Goal: Check status: Check status

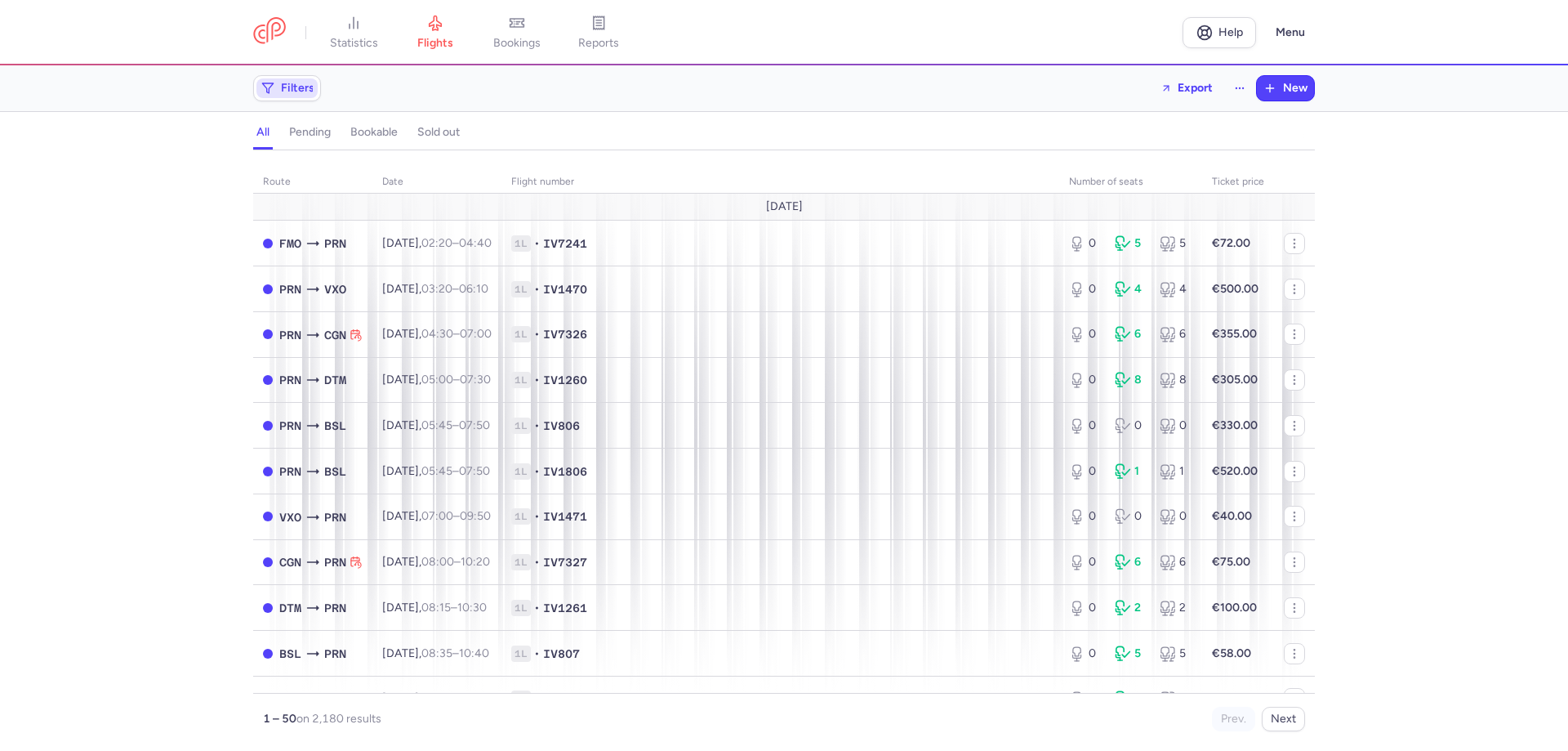
click at [293, 99] on button "Filters" at bounding box center [286, 88] width 66 height 25
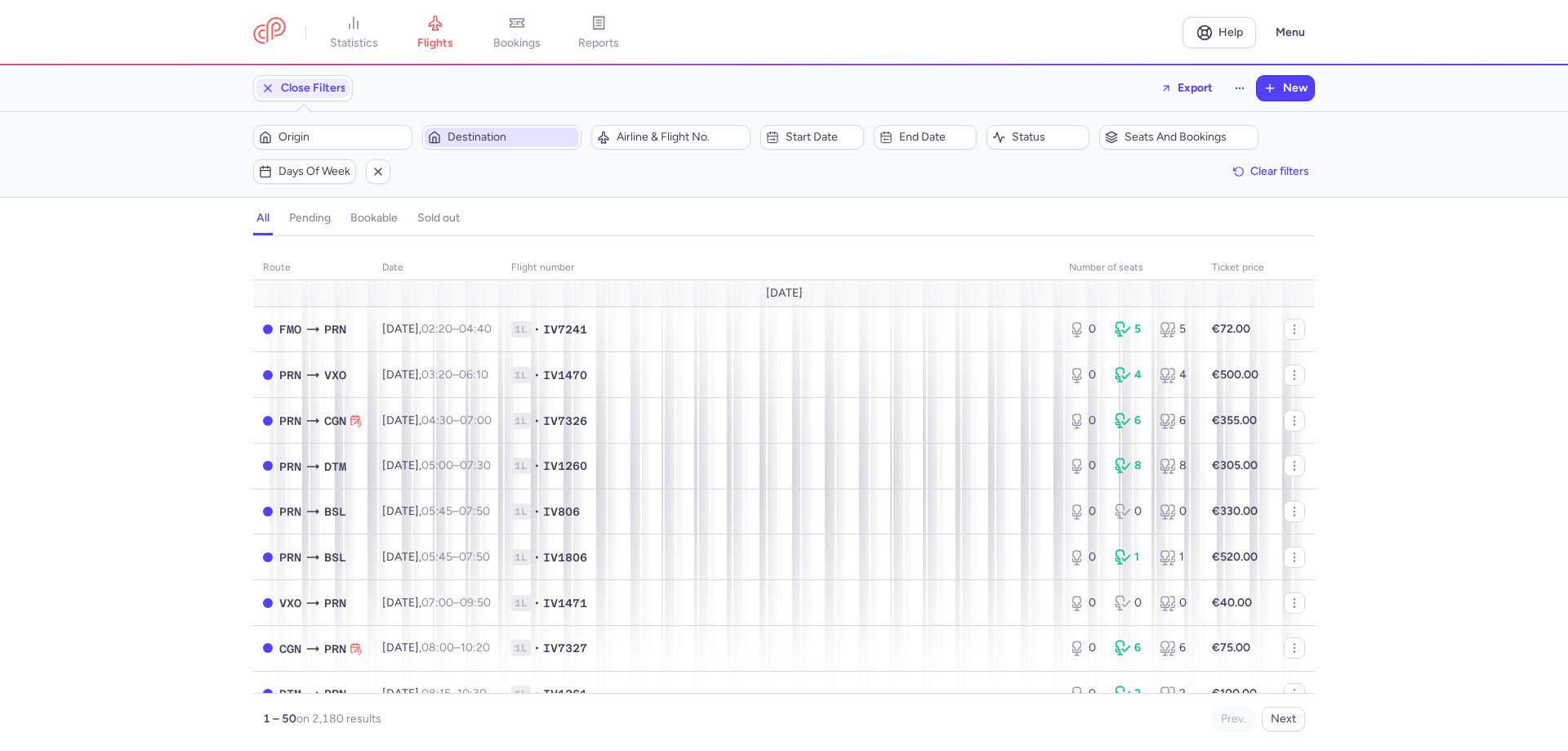
click at [504, 131] on span "Destination" at bounding box center [511, 137] width 128 height 13
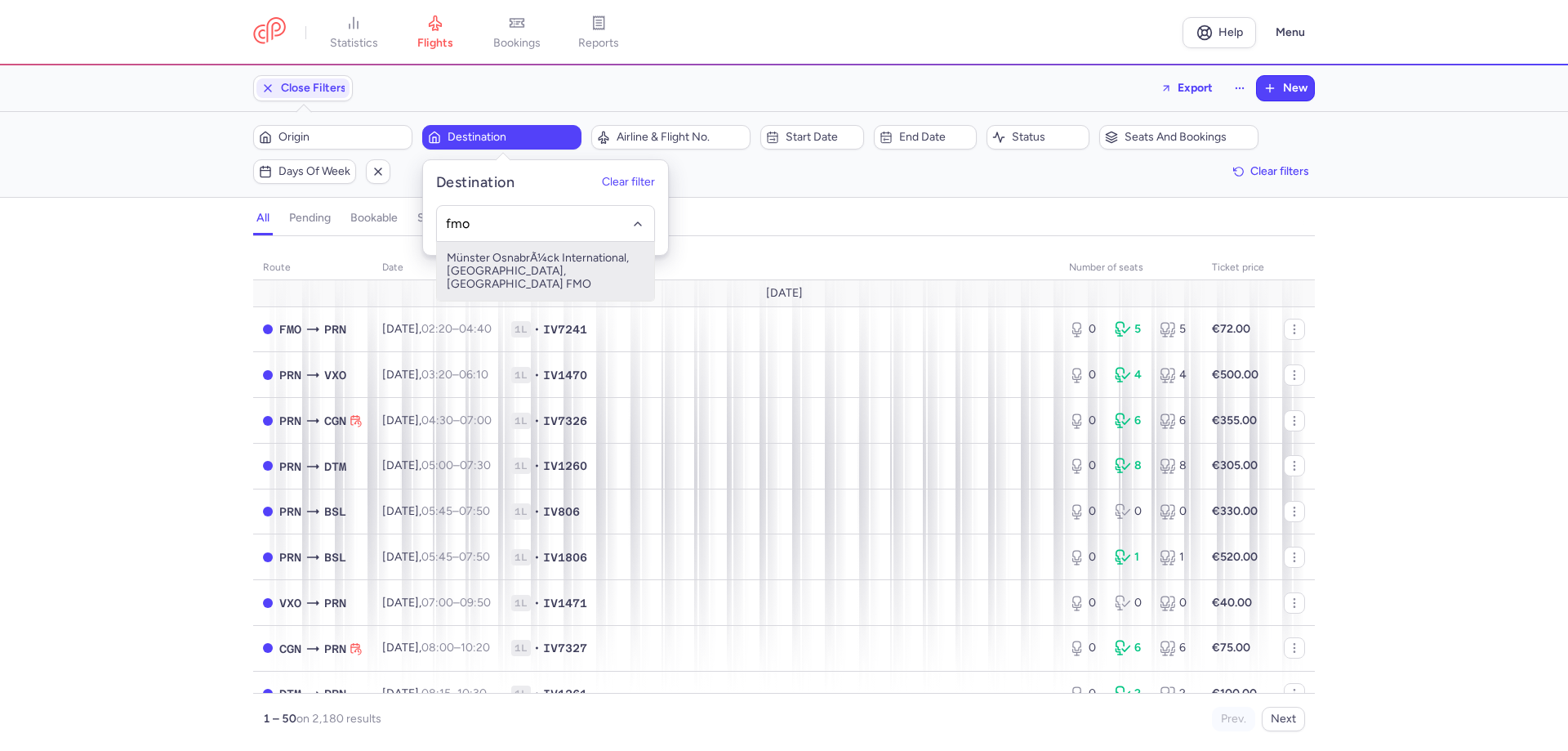
click at [501, 274] on span "Münster OsnabrÃ¼ck International, Münster, Germany FMO" at bounding box center [545, 270] width 217 height 58
type input "fmo"
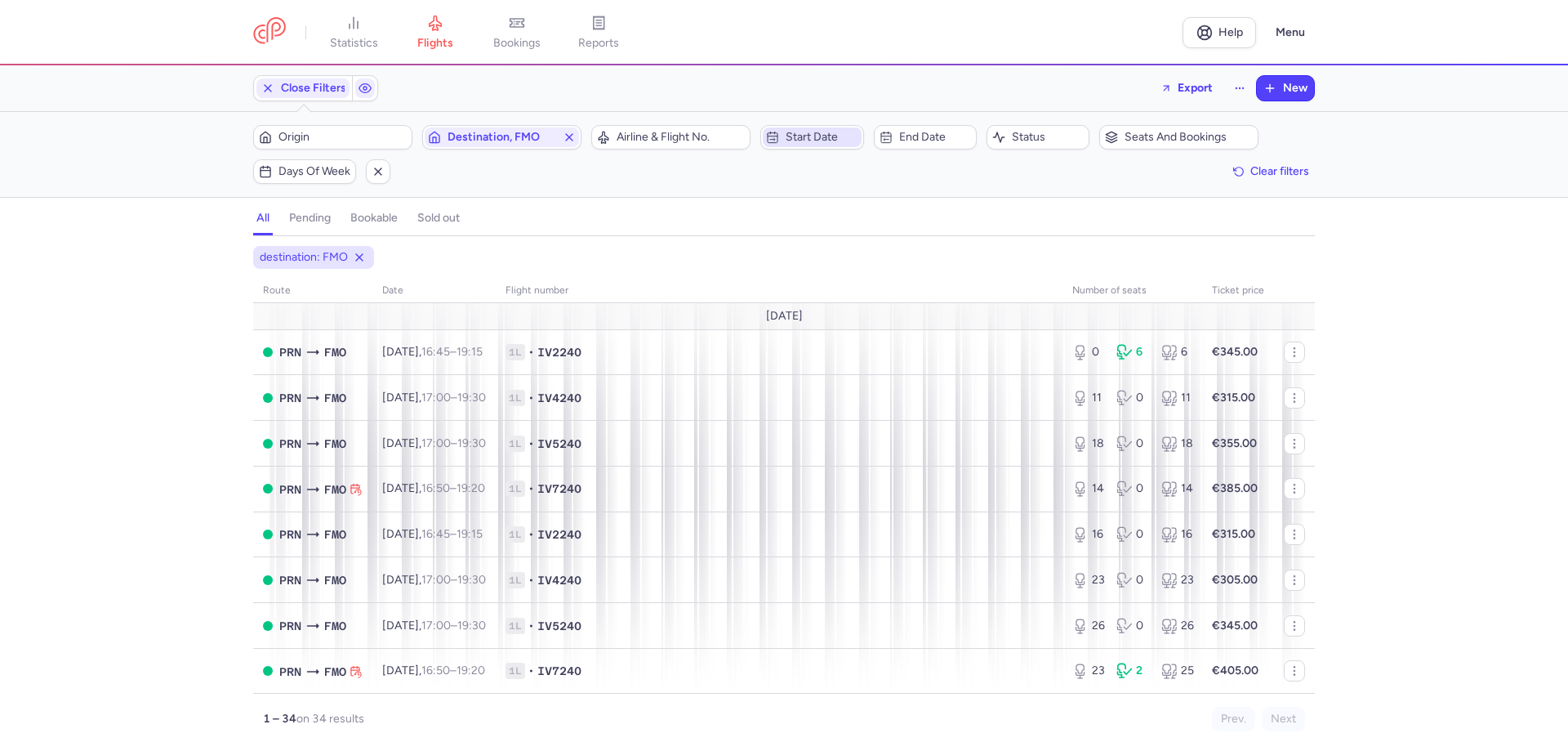
click at [806, 133] on span "Start date" at bounding box center [821, 137] width 72 height 13
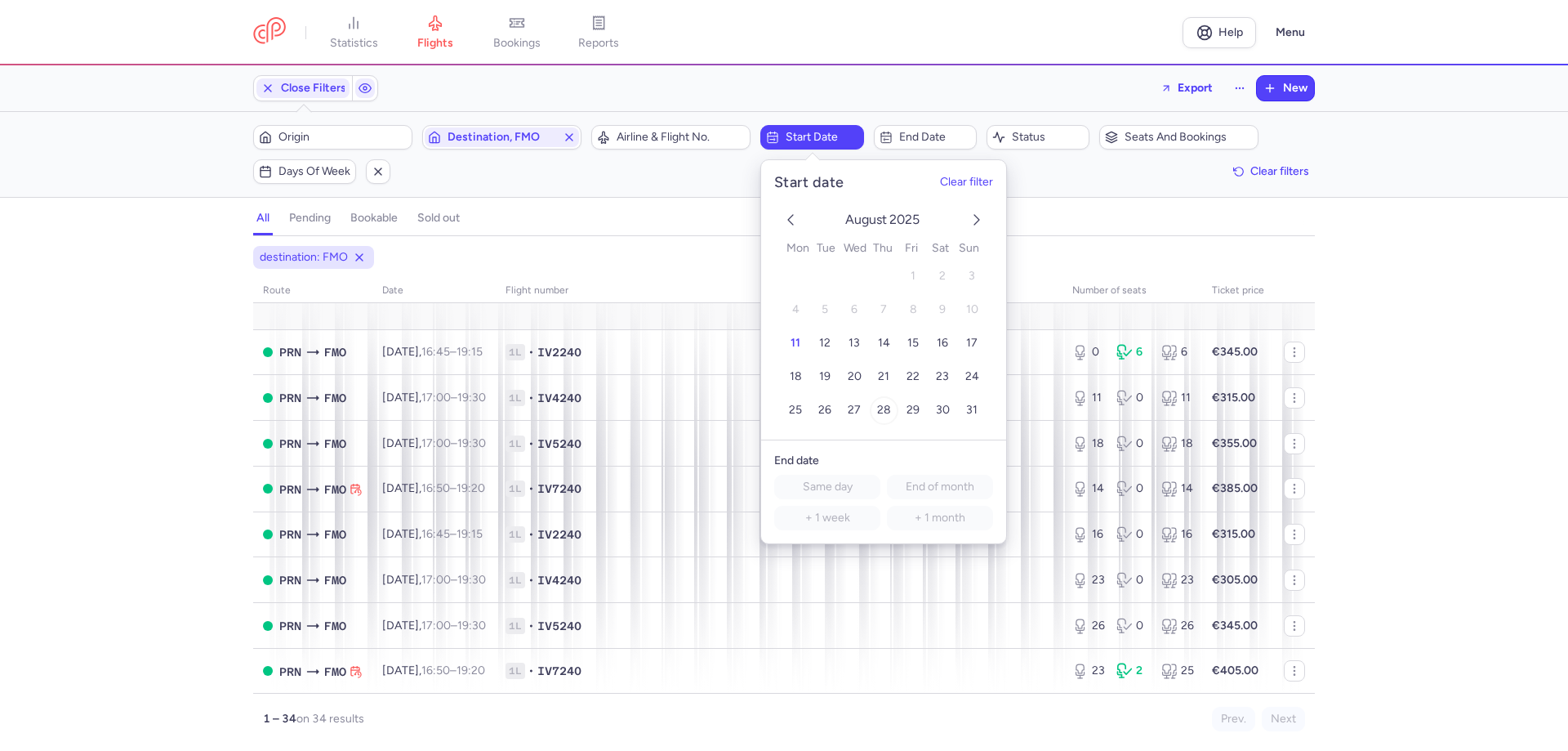
click at [885, 409] on span "28" at bounding box center [885, 410] width 14 height 14
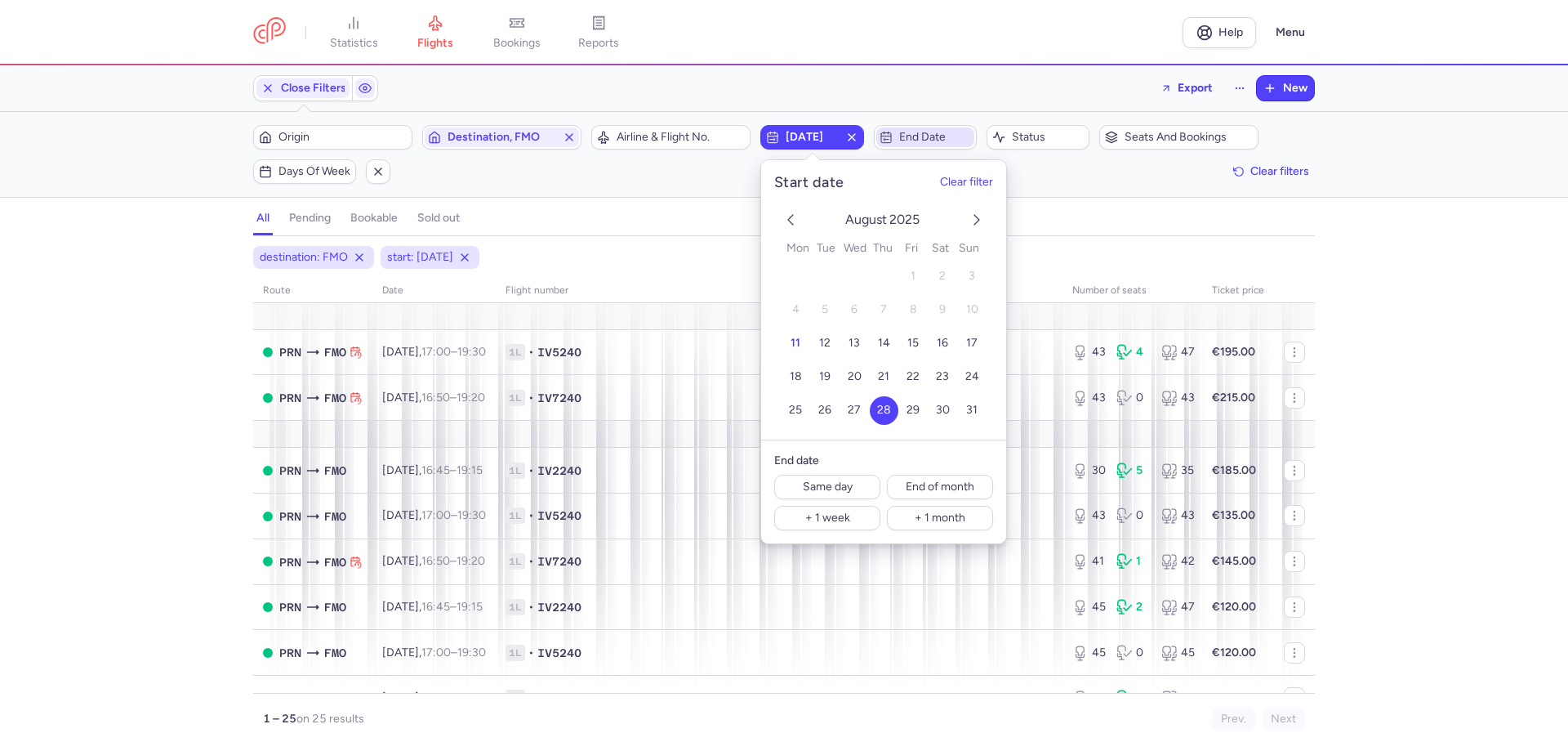
click at [951, 135] on span "End date" at bounding box center [935, 137] width 72 height 13
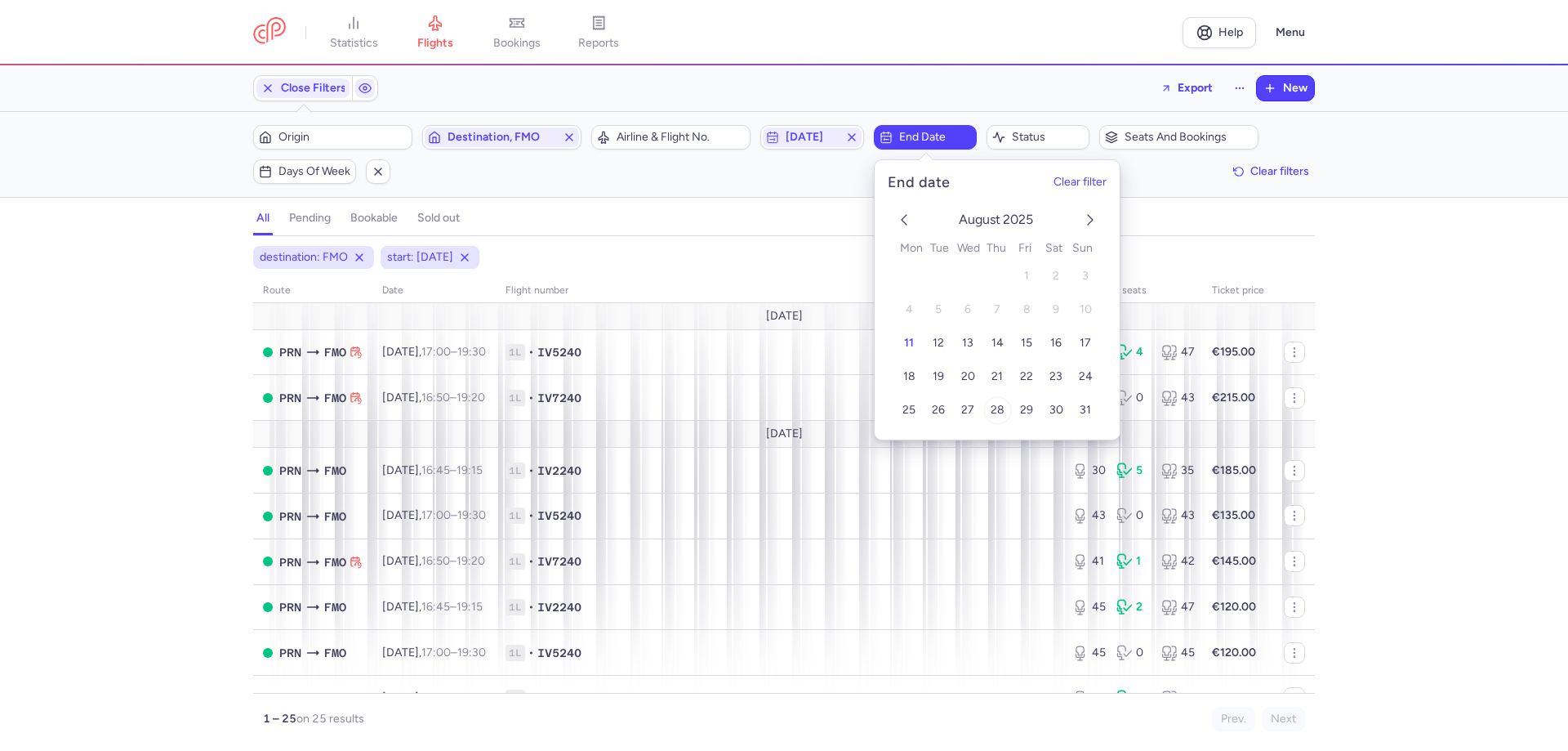
click at [993, 404] on span "28" at bounding box center [996, 410] width 14 height 14
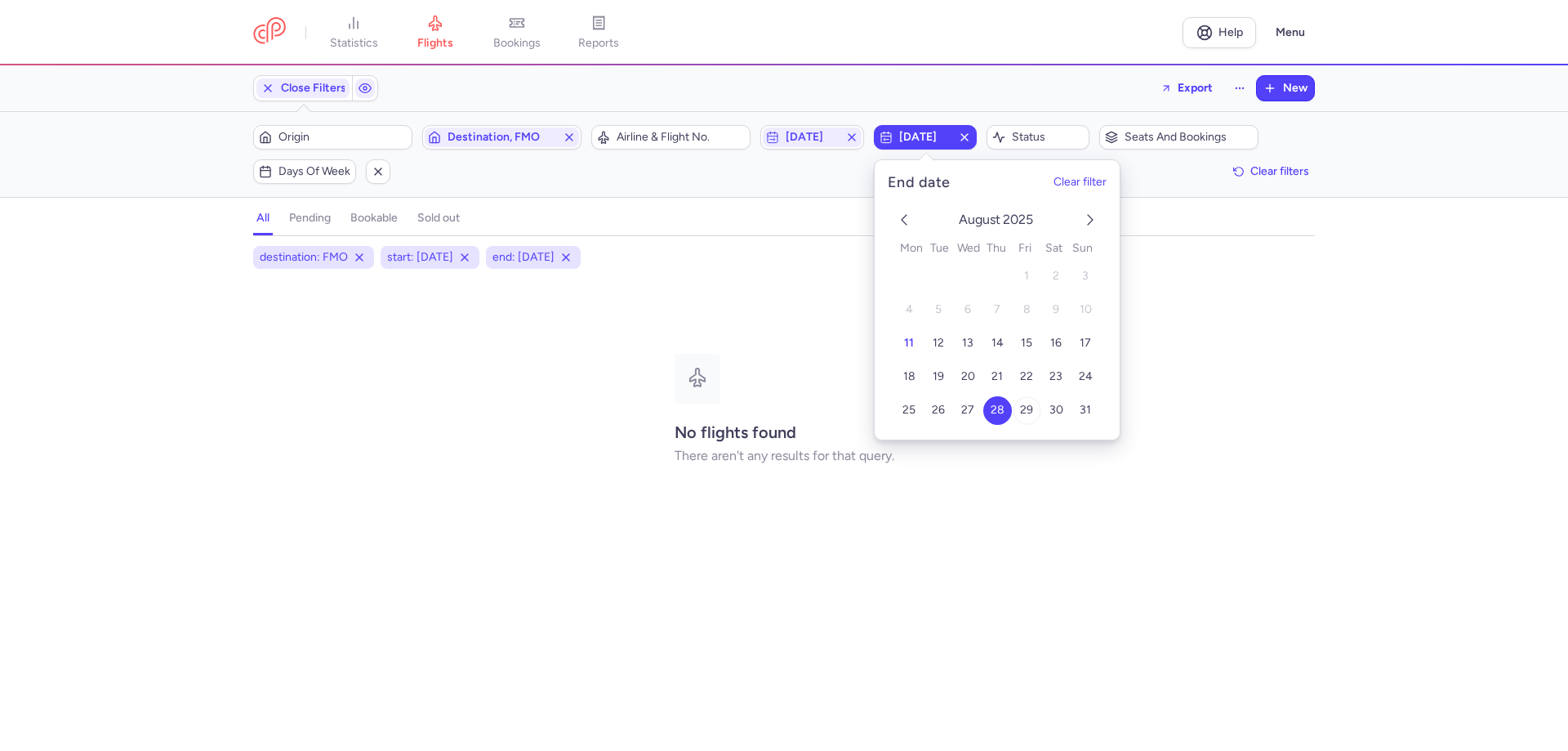
click at [1022, 408] on span "29" at bounding box center [1026, 410] width 13 height 14
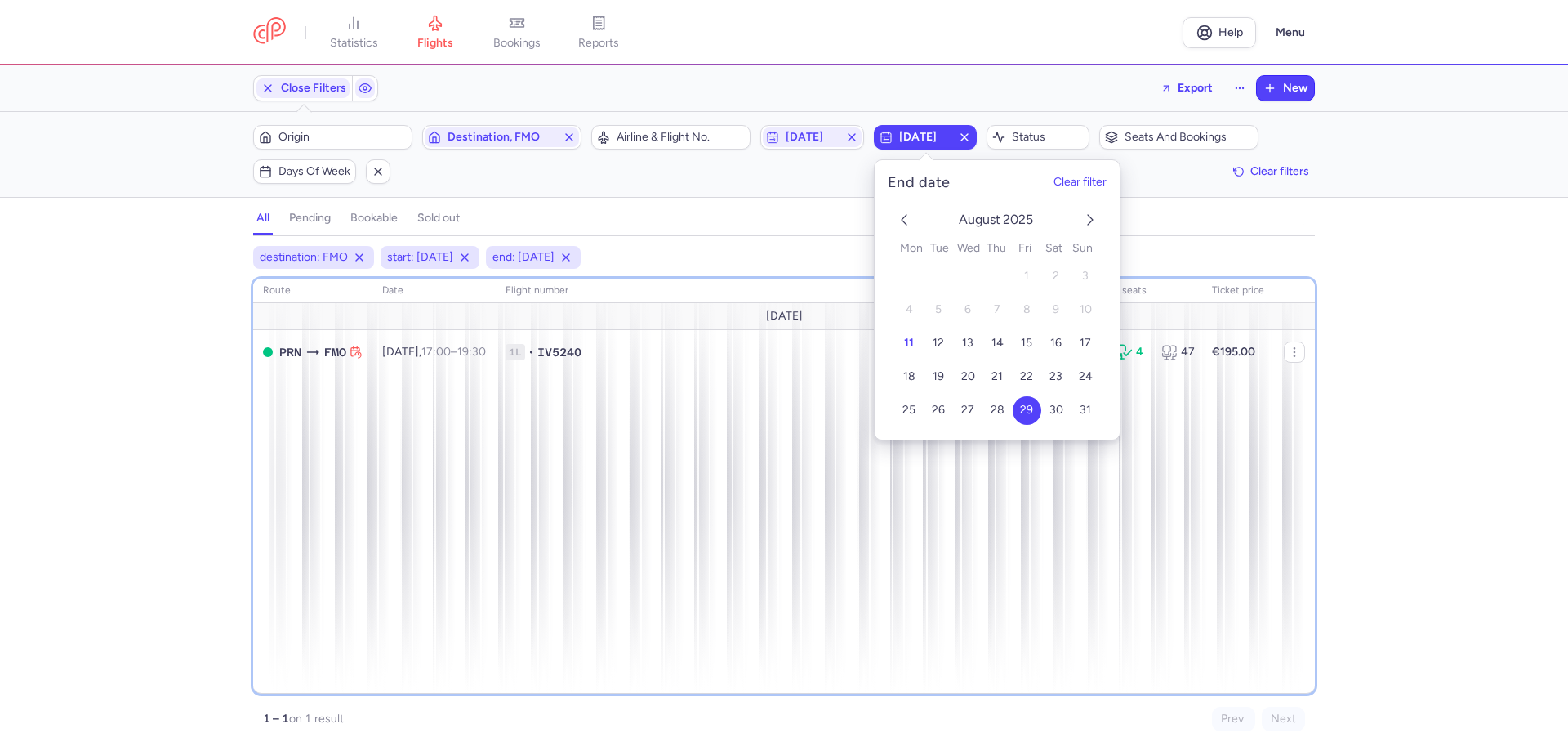
click at [475, 488] on div "route date Flight number number of seats Ticket price August 25 PRN FMO Fri, 29…" at bounding box center [784, 485] width 1062 height 415
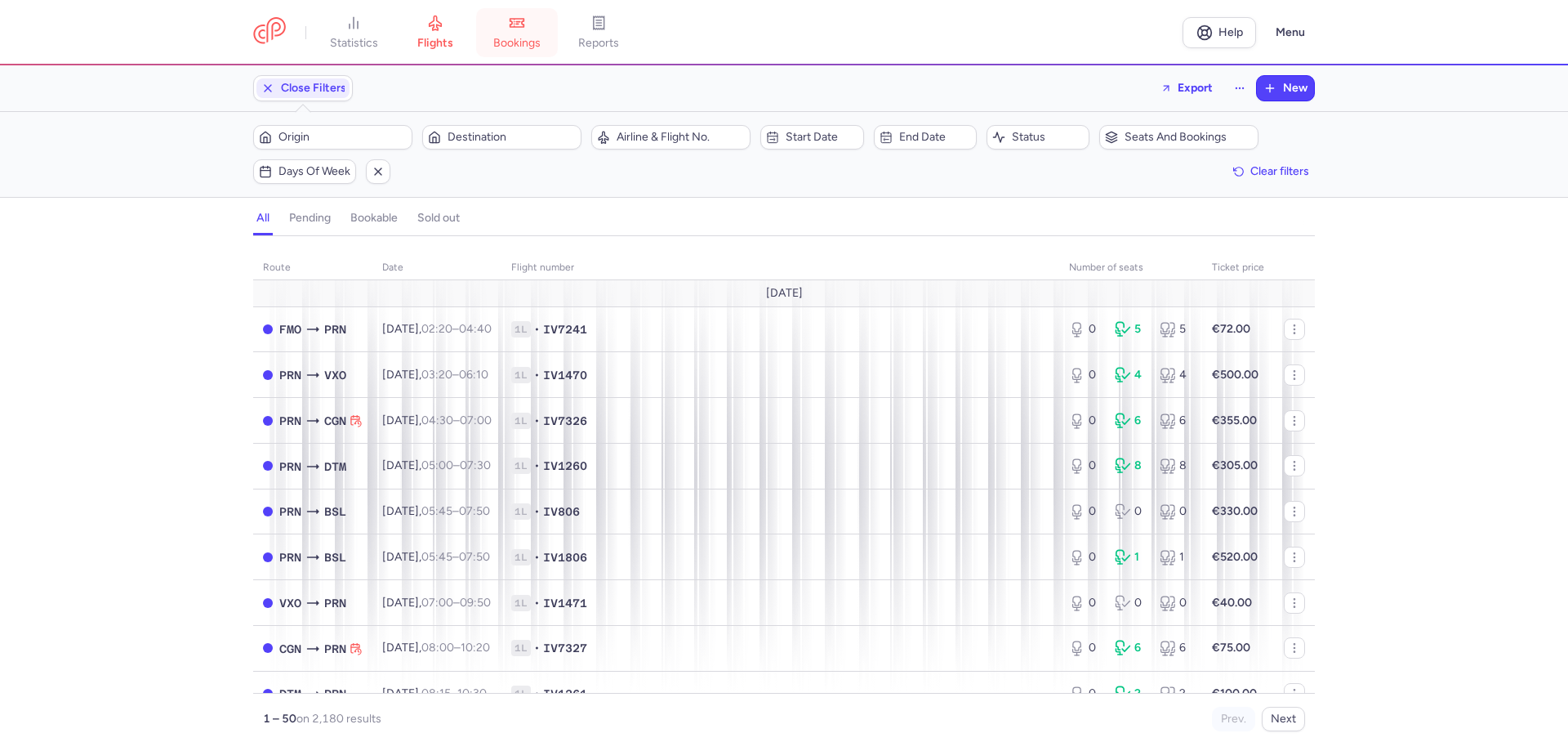
click at [517, 36] on span "bookings" at bounding box center [517, 43] width 48 height 15
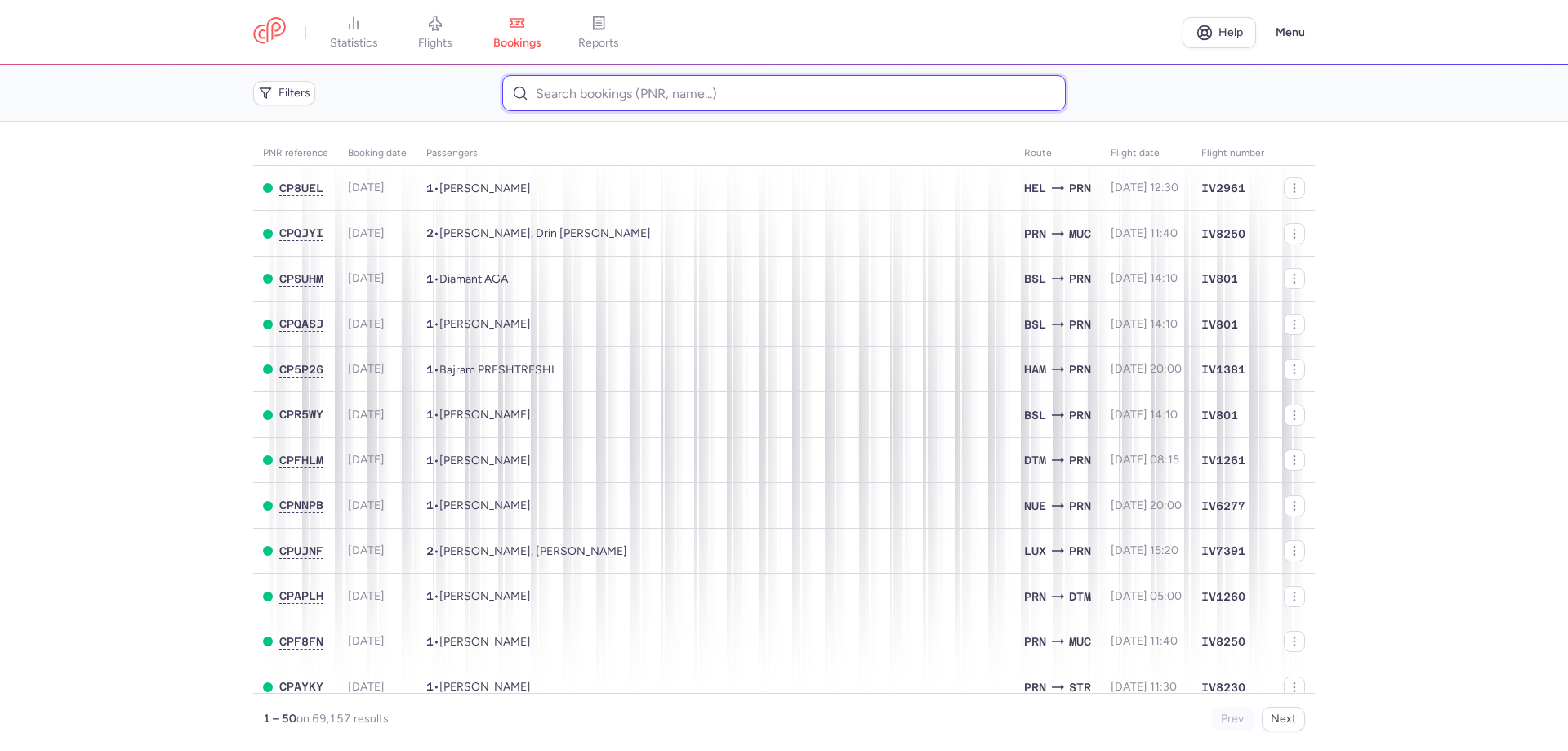
click at [584, 86] on input at bounding box center [784, 93] width 563 height 36
paste input "[PERSON_NAME]"
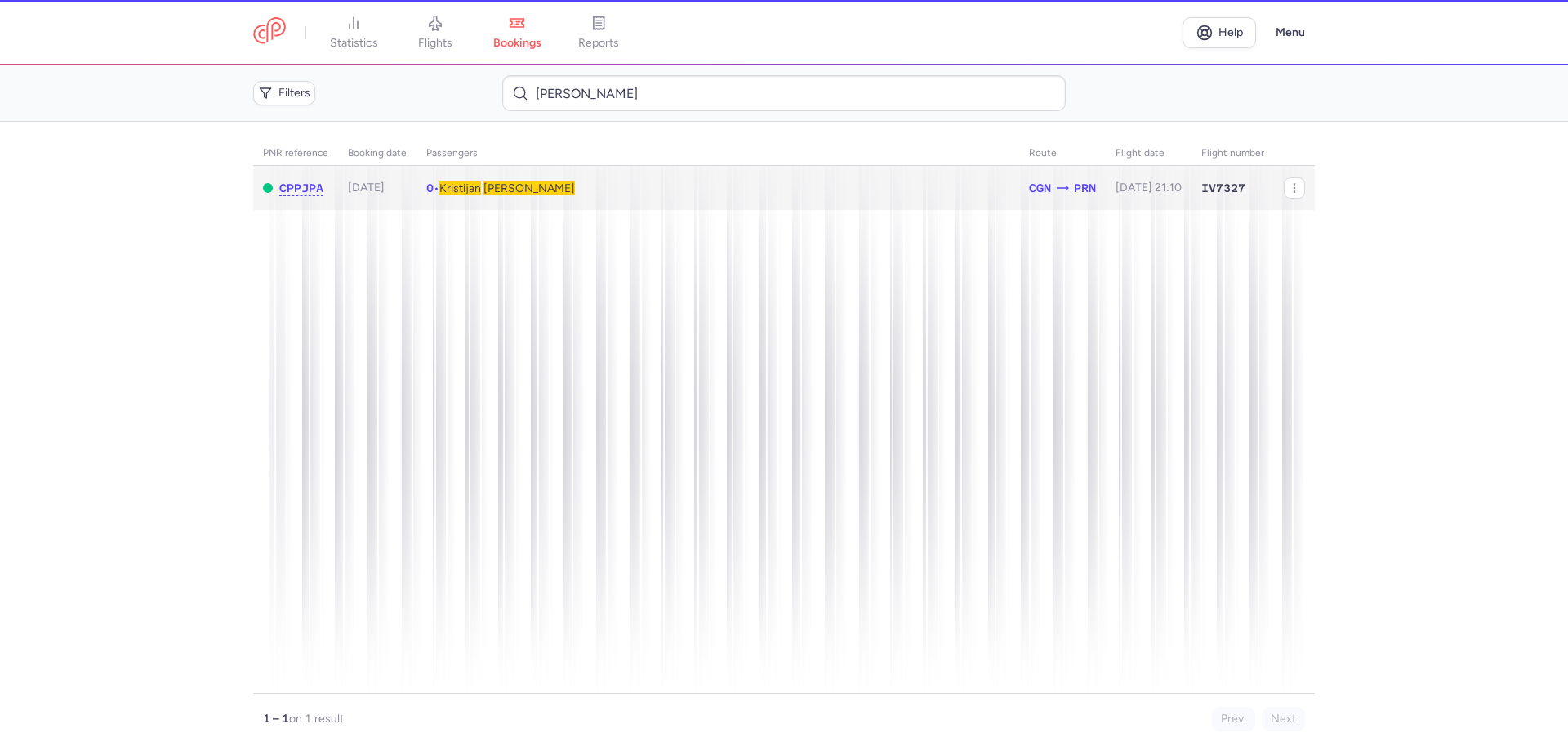
click at [514, 182] on span "[PERSON_NAME]" at bounding box center [529, 188] width 91 height 14
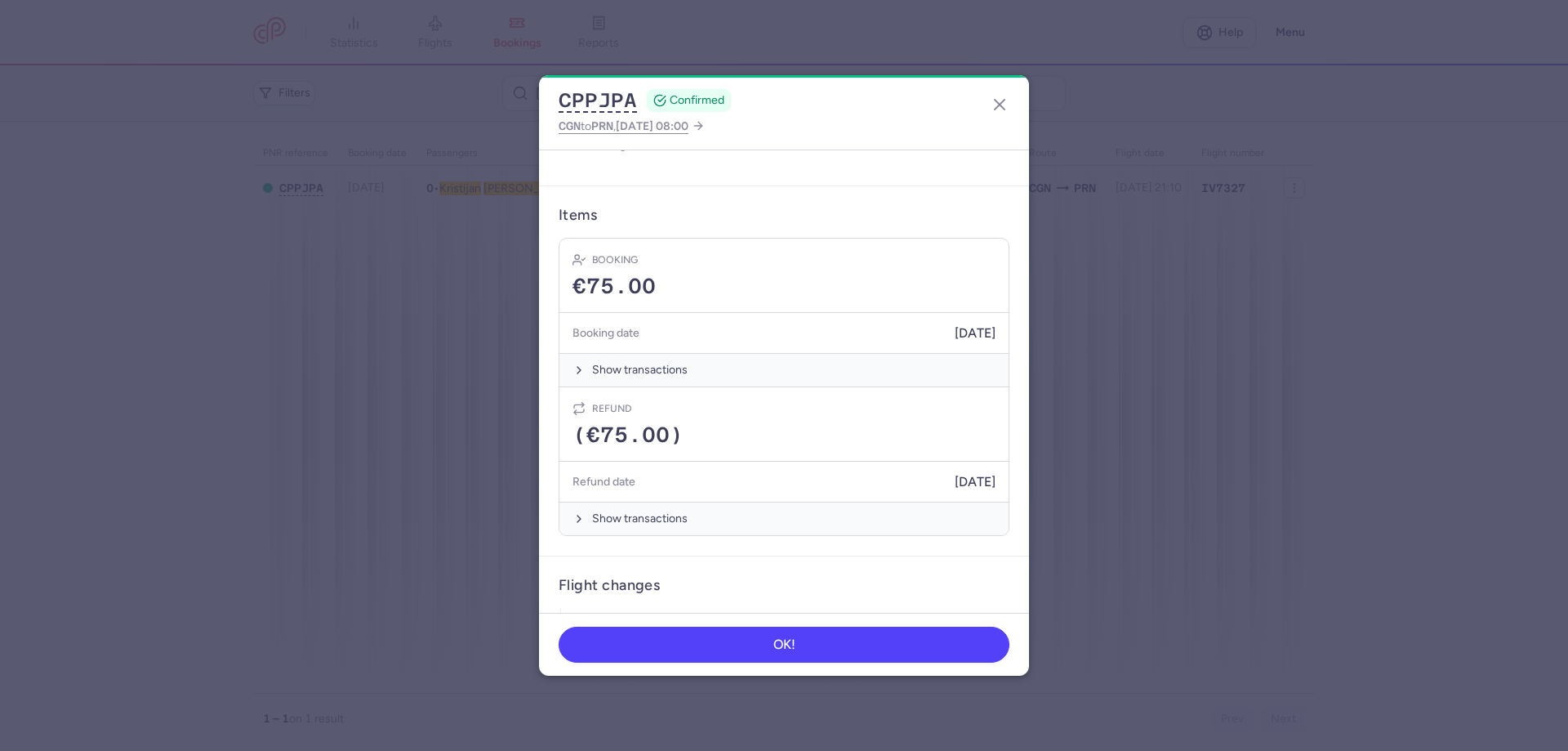
scroll to position [473, 0]
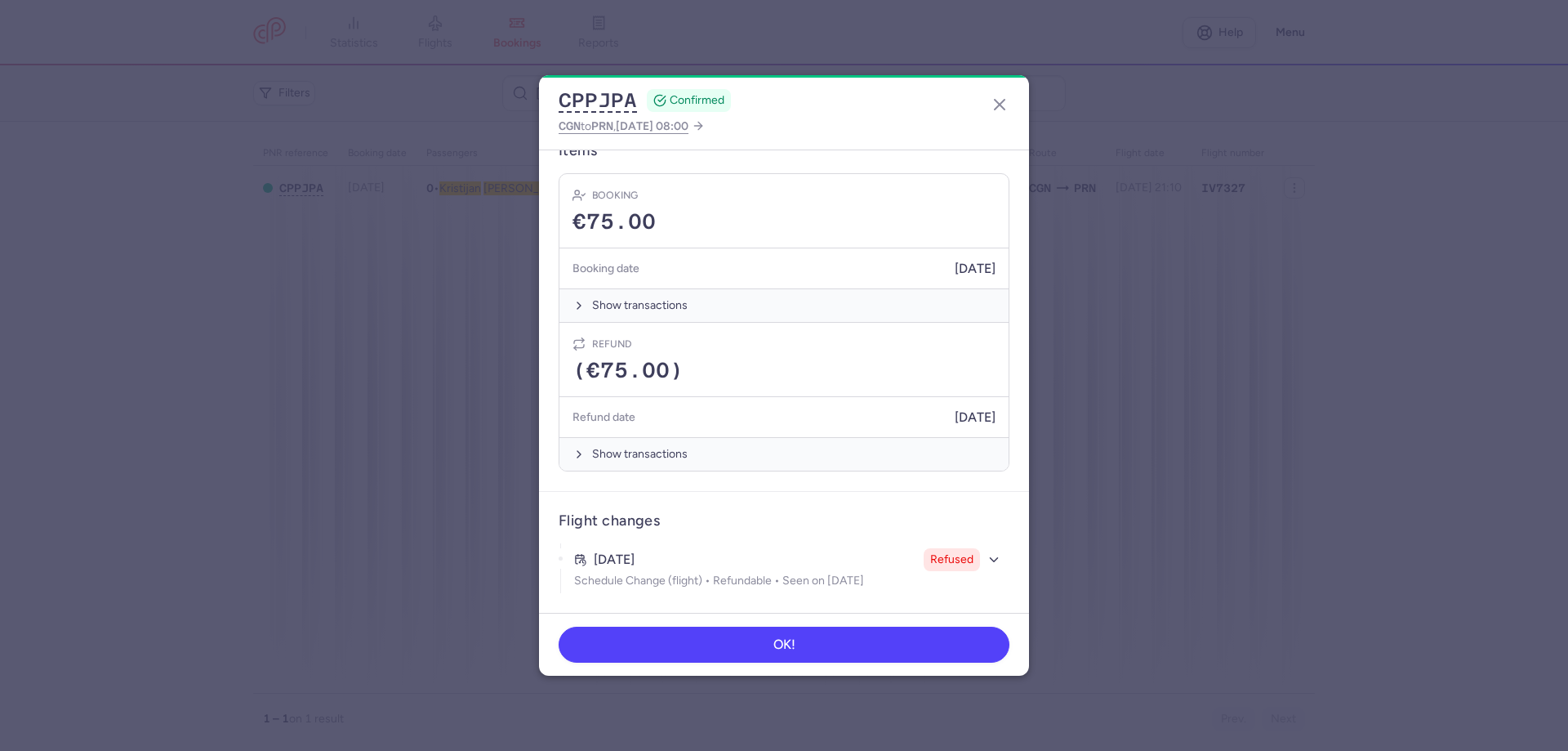
drag, startPoint x: 590, startPoint y: 335, endPoint x: 1003, endPoint y: 412, distance: 420.1
click at [1003, 412] on article "Items Booking €75.00 Booking date [DATE] Show transactions Refund (€75.00) Refu…" at bounding box center [784, 307] width 490 height 371
click at [999, 103] on icon "button" at bounding box center [999, 105] width 20 height 20
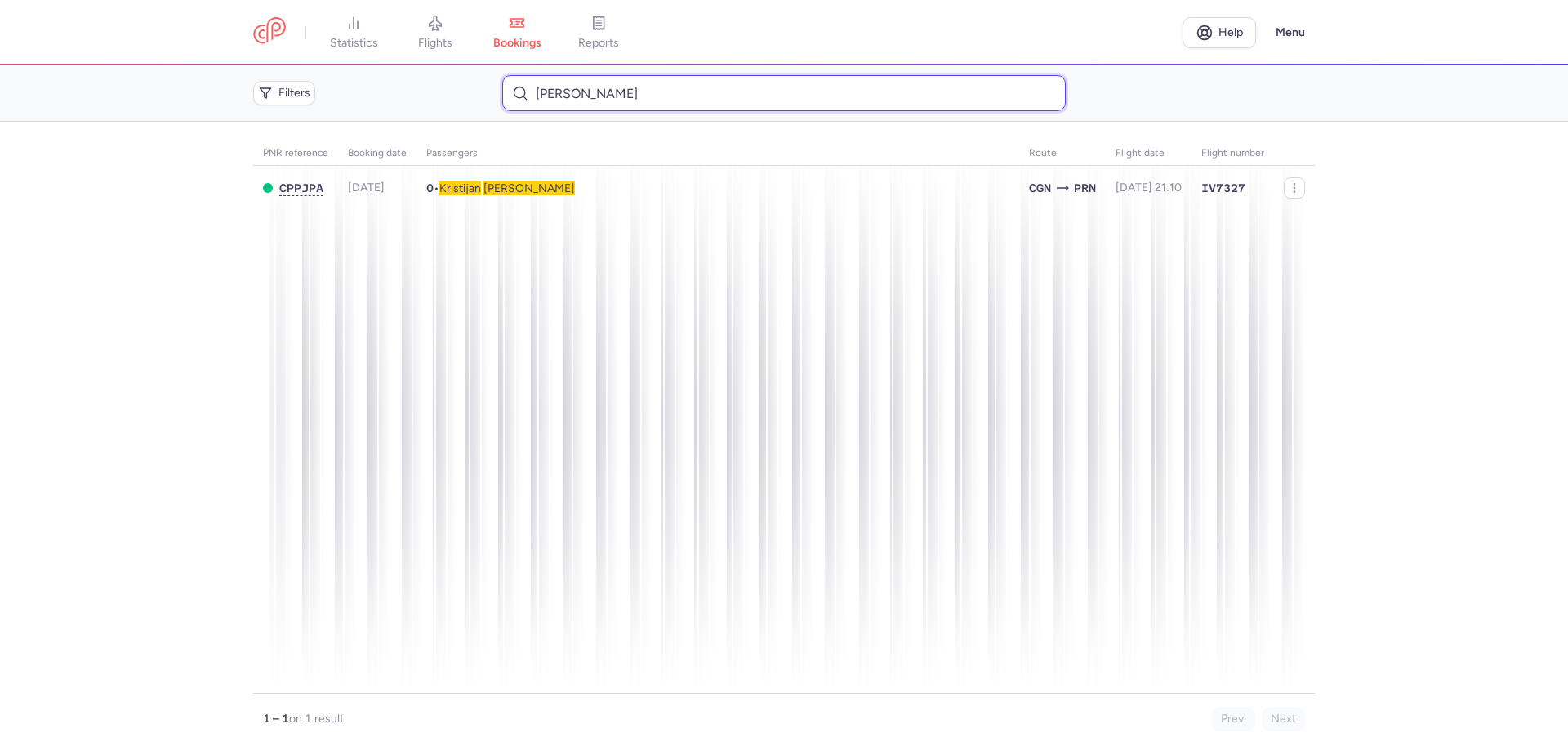
click at [615, 94] on input "[PERSON_NAME]" at bounding box center [784, 93] width 563 height 36
paste input "[PERSON_NAME]"
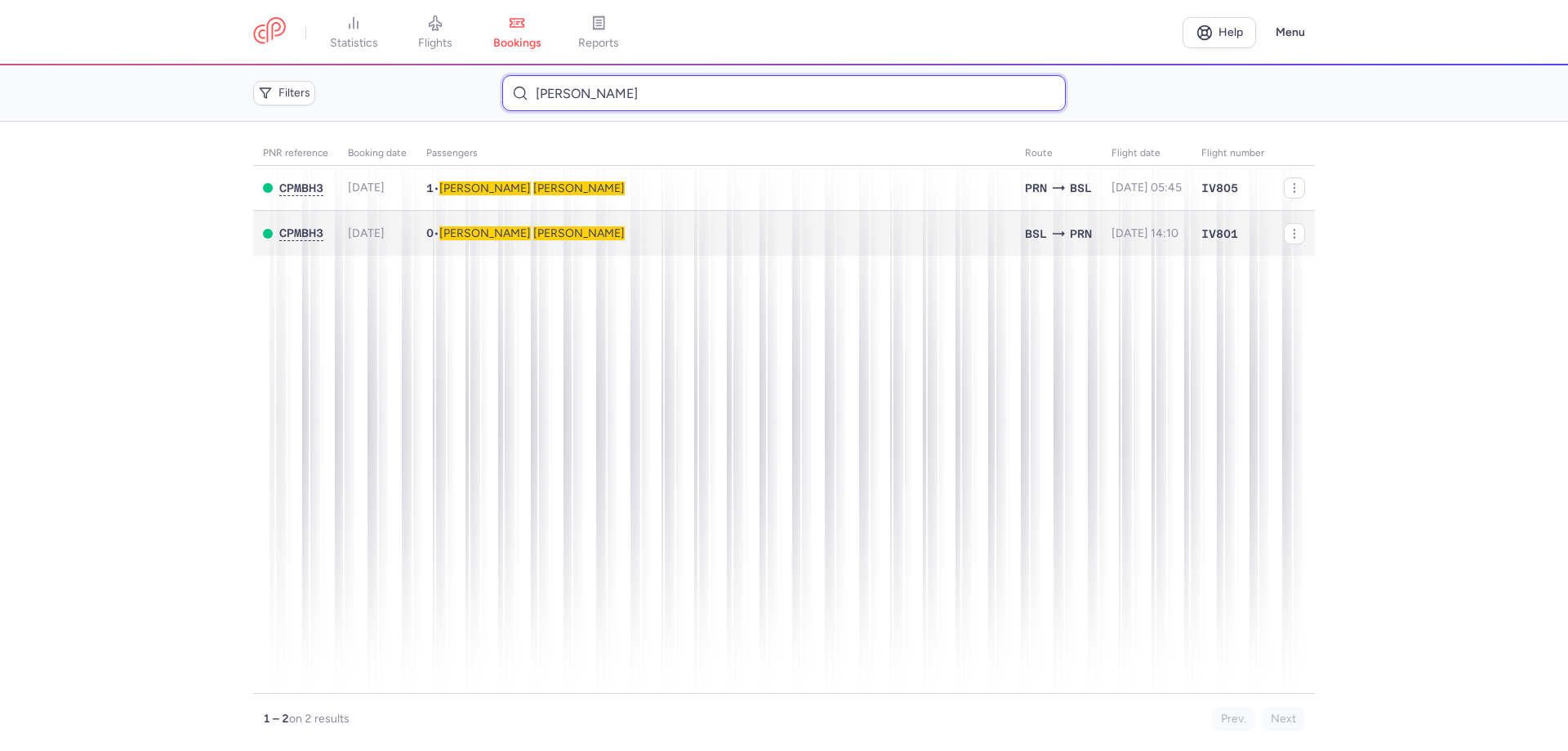
type input "[PERSON_NAME]"
click at [533, 235] on span "[PERSON_NAME]" at bounding box center [578, 233] width 91 height 14
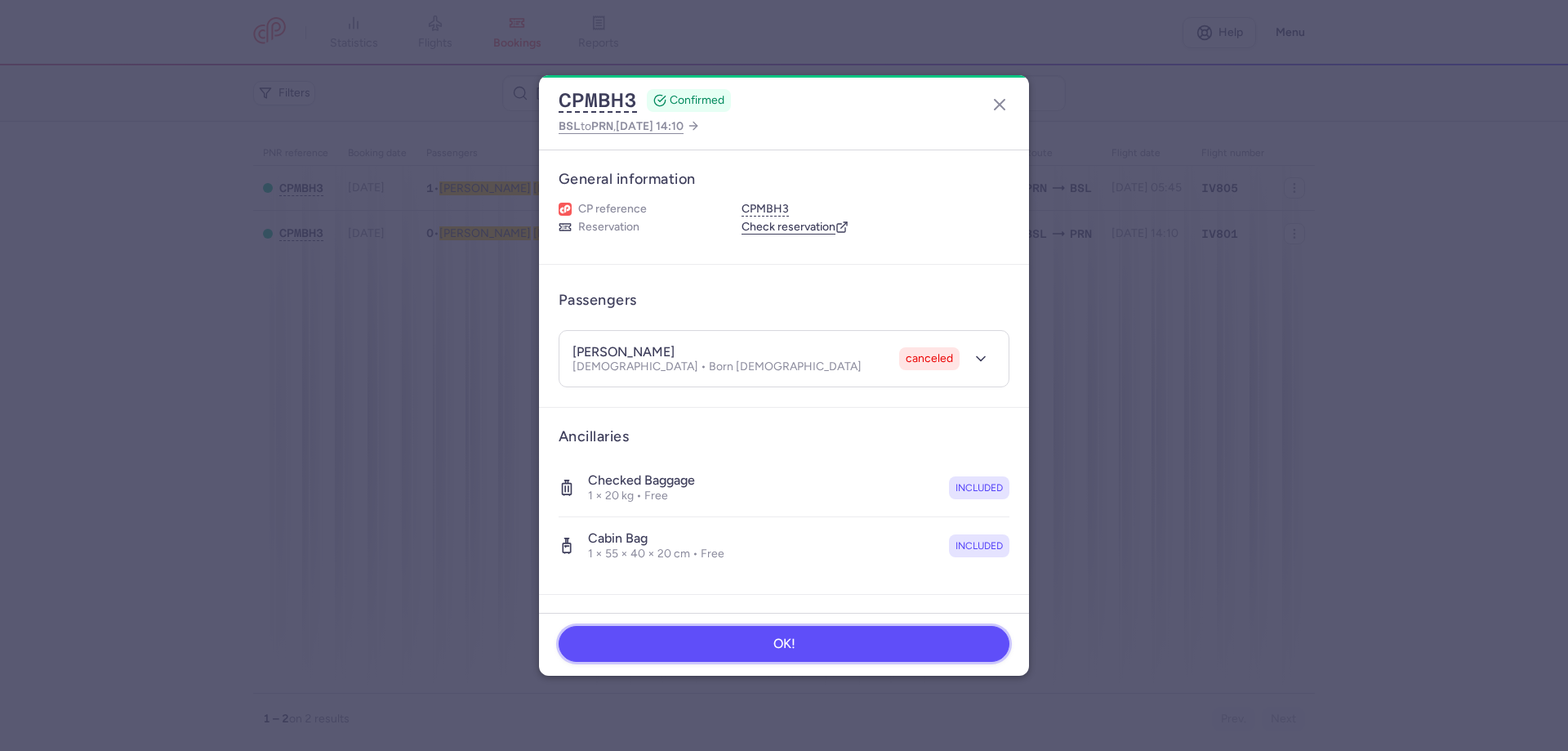
click at [751, 656] on button "OK!" at bounding box center [784, 644] width 451 height 36
